Goal: Information Seeking & Learning: Learn about a topic

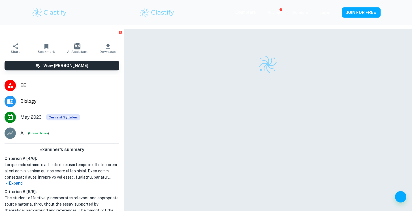
scroll to position [29, 0]
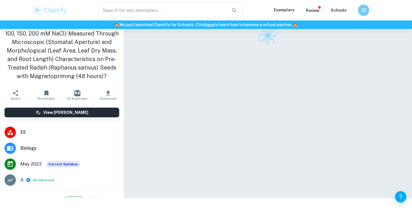
click at [158, 95] on div at bounding box center [268, 99] width 250 height 198
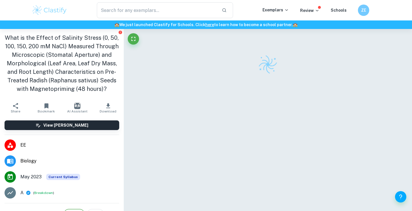
checkbox input "true"
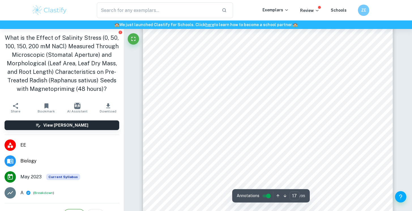
scroll to position [5906, 0]
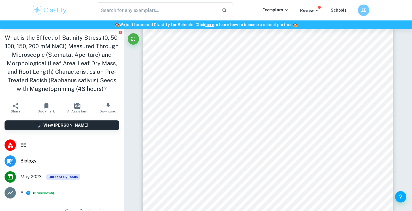
click at [246, 134] on div "14 Graph 2: a bar chart demonstrating the mean area of the longest leaf grew in…" at bounding box center [268, 41] width 250 height 353
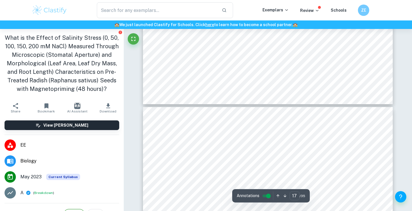
type input "18"
